Goal: Use online tool/utility: Use online tool/utility

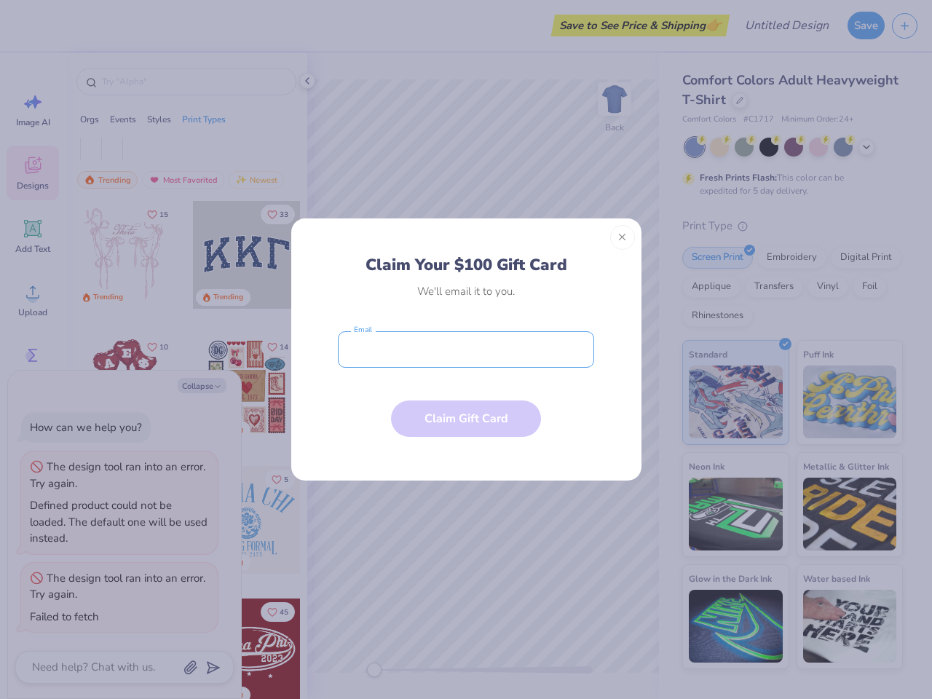
type textarea "x"
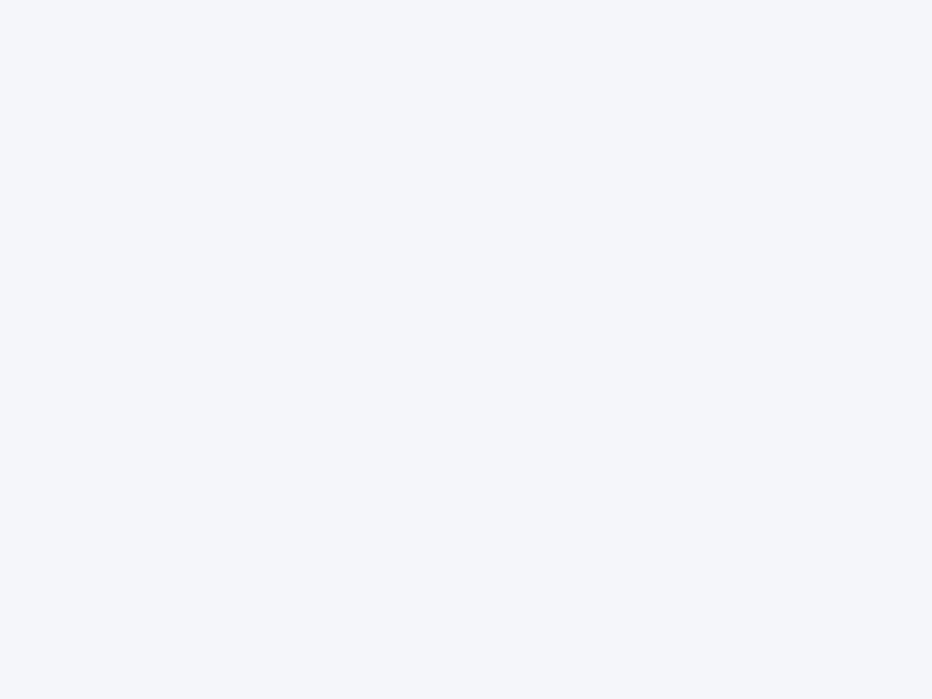
click at [466, 350] on div at bounding box center [466, 349] width 932 height 699
